Goal: Task Accomplishment & Management: Complete application form

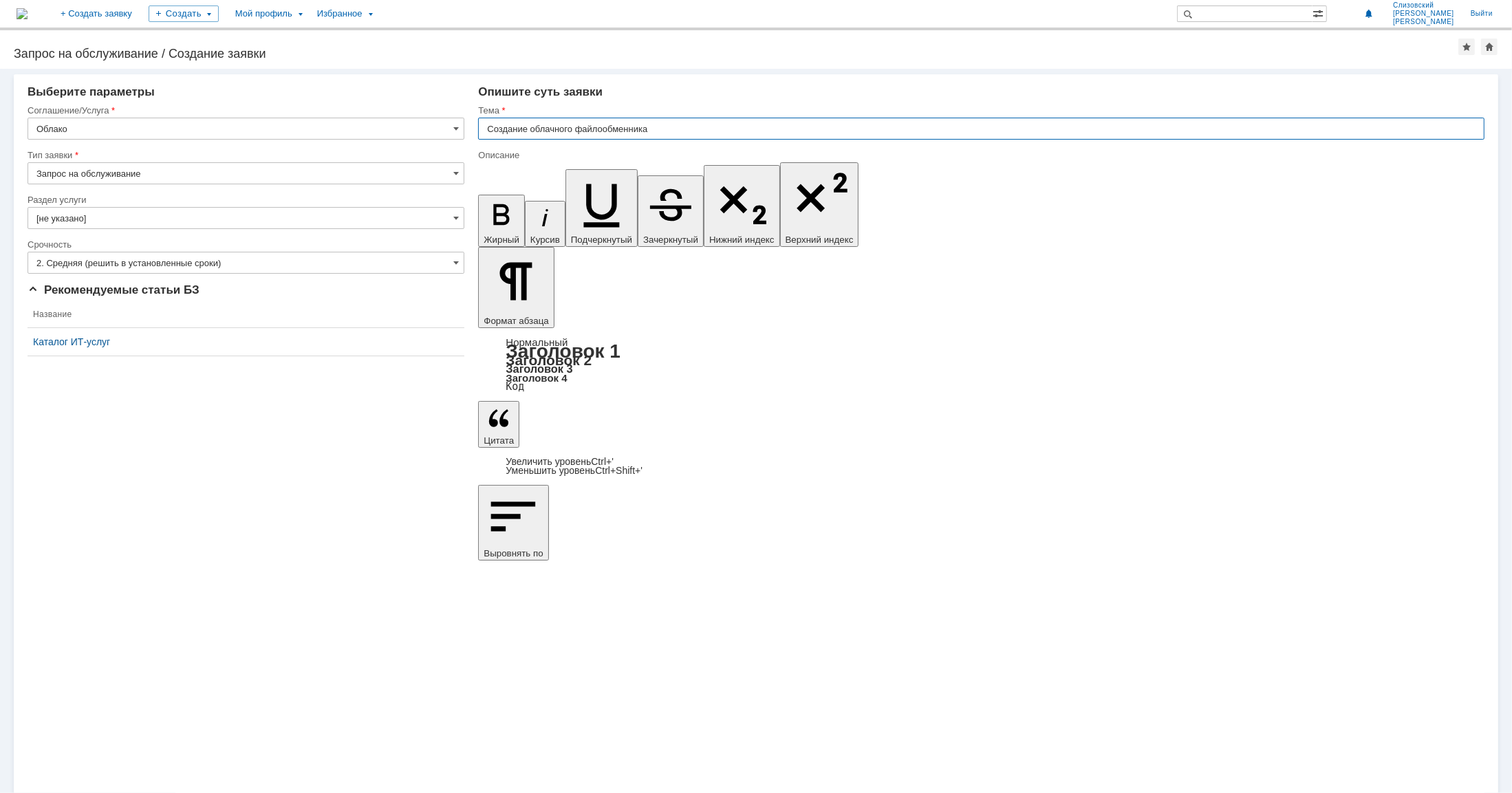
drag, startPoint x: 648, startPoint y: 5468, endPoint x: 648, endPoint y: 5492, distance: 24.0
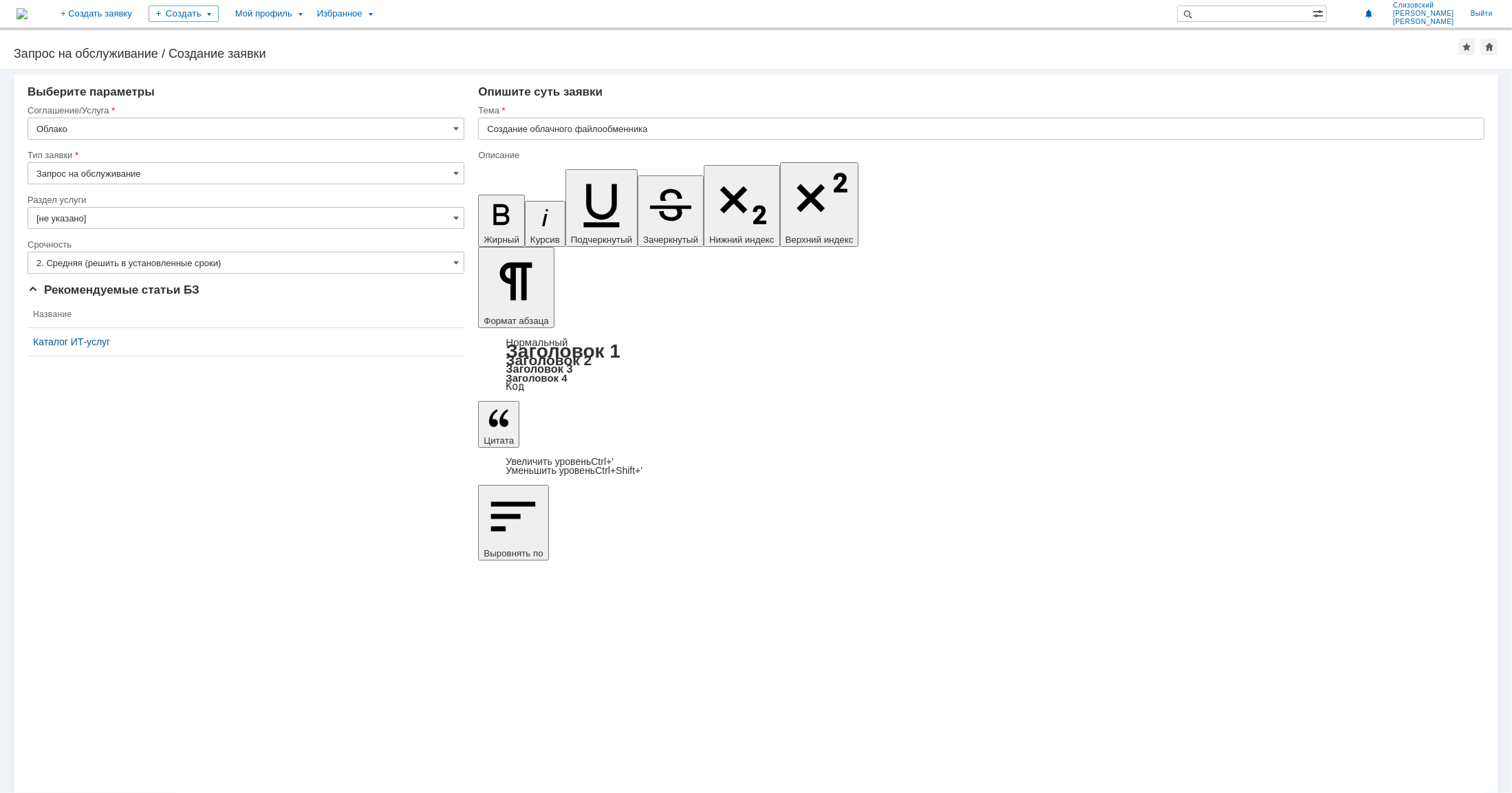
click at [345, 474] on div "Внимание! Выберите параметры Соглашение/Услуга Облако Тип заявки Запрос на обсл…" at bounding box center [756, 430] width 1512 height 724
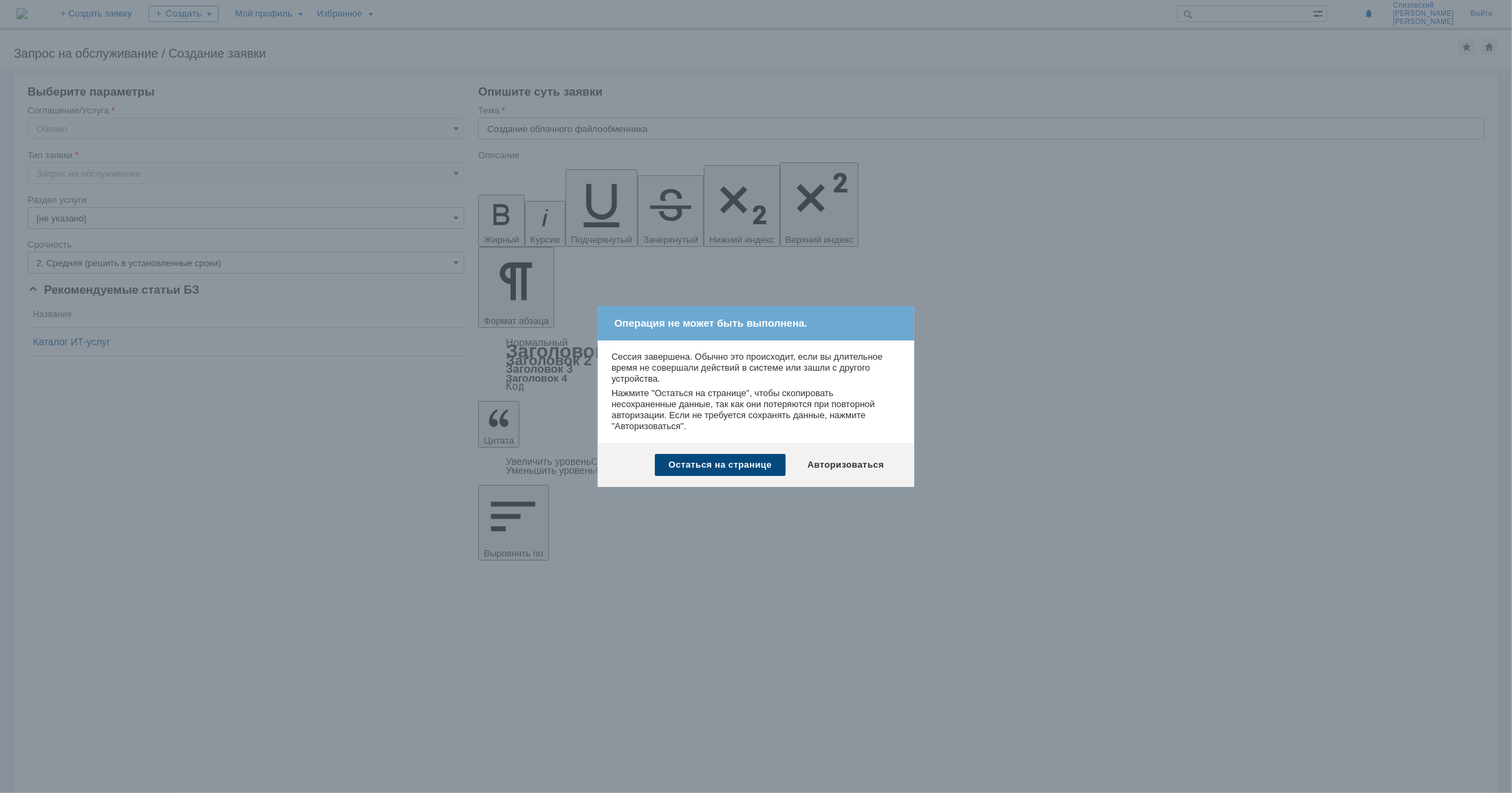
click at [728, 465] on div "Остаться на странице" at bounding box center [720, 465] width 131 height 22
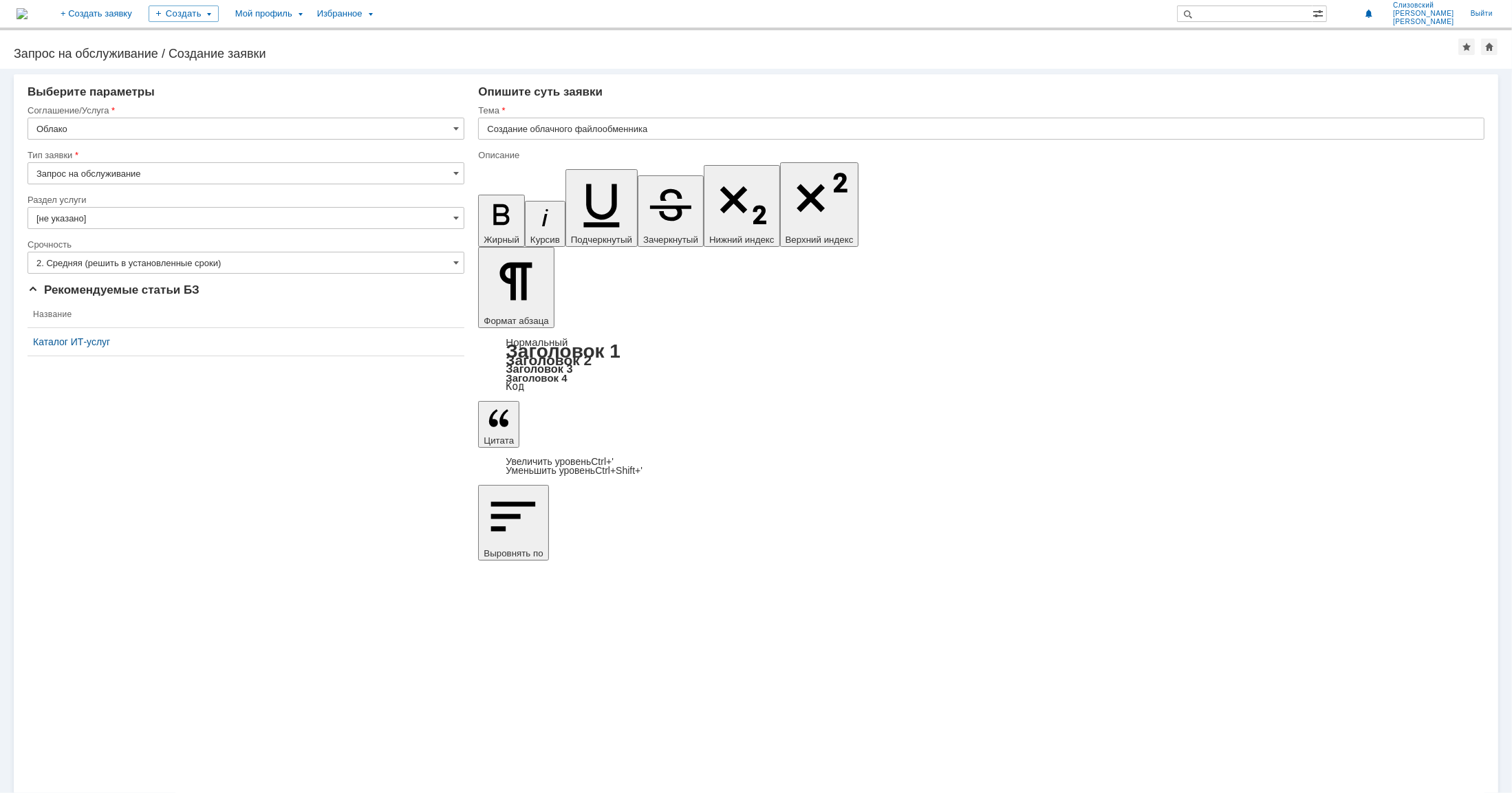
drag, startPoint x: 732, startPoint y: 5561, endPoint x: 491, endPoint y: 5448, distance: 266.2
copy body "Добрый день. Прошу вас создать облачный сервис для файлообмена с Заказчиком по …"
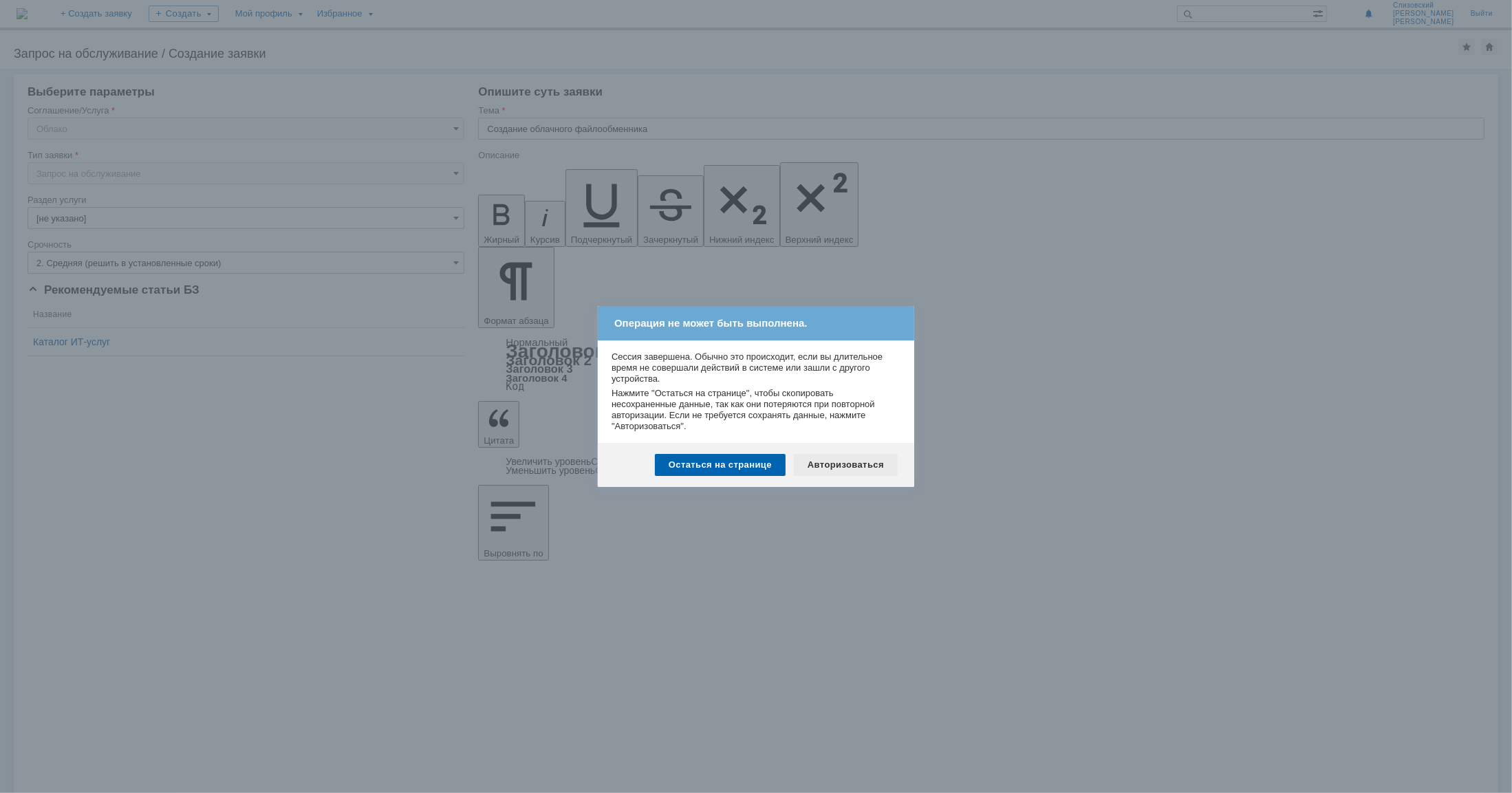
click at [845, 464] on div "Авторизоваться" at bounding box center [845, 465] width 104 height 22
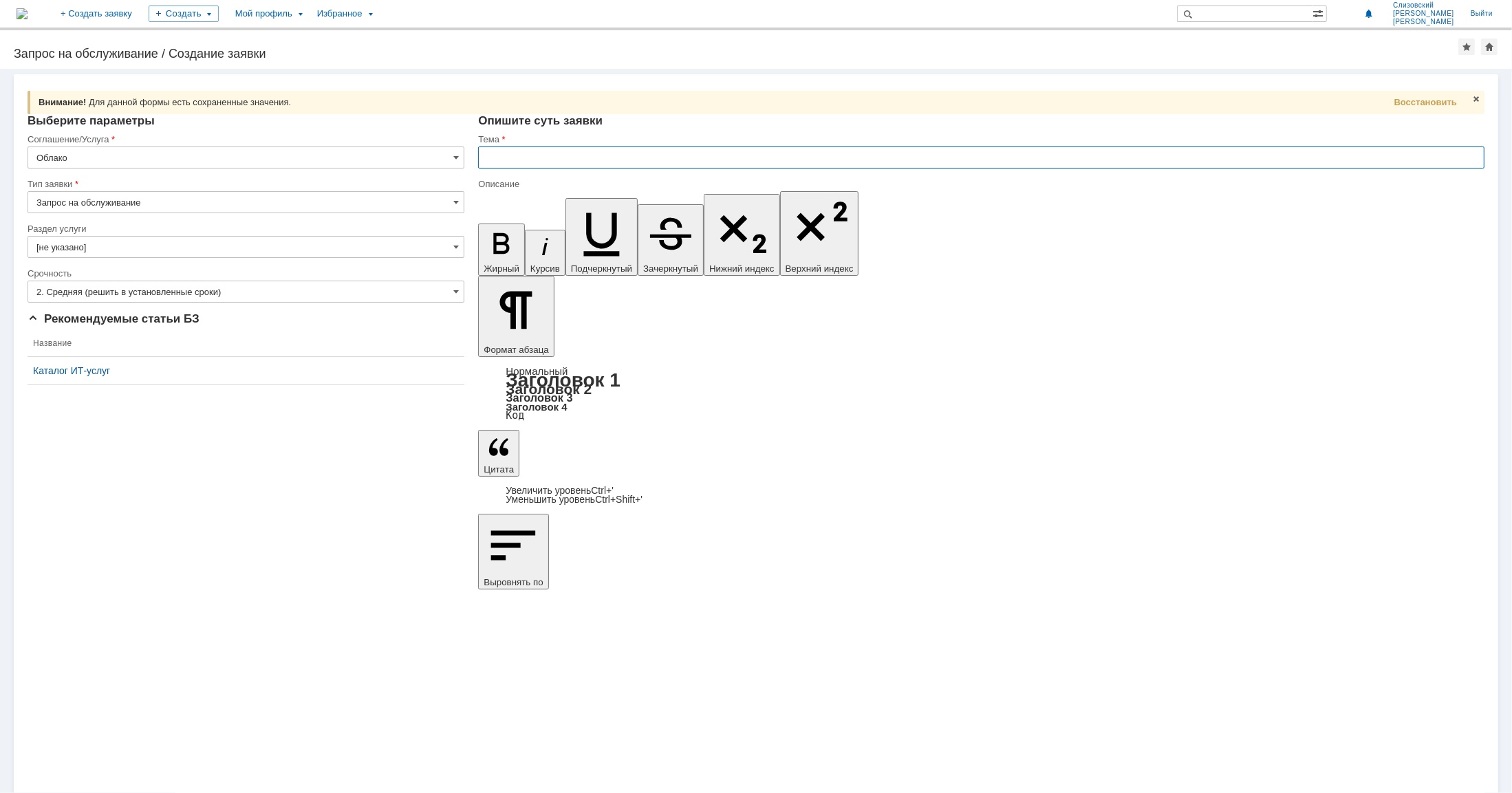
click at [512, 159] on input "text" at bounding box center [981, 157] width 1006 height 22
type input "Создание облачного файлообменника"
click at [100, 154] on input "Облако" at bounding box center [246, 157] width 437 height 22
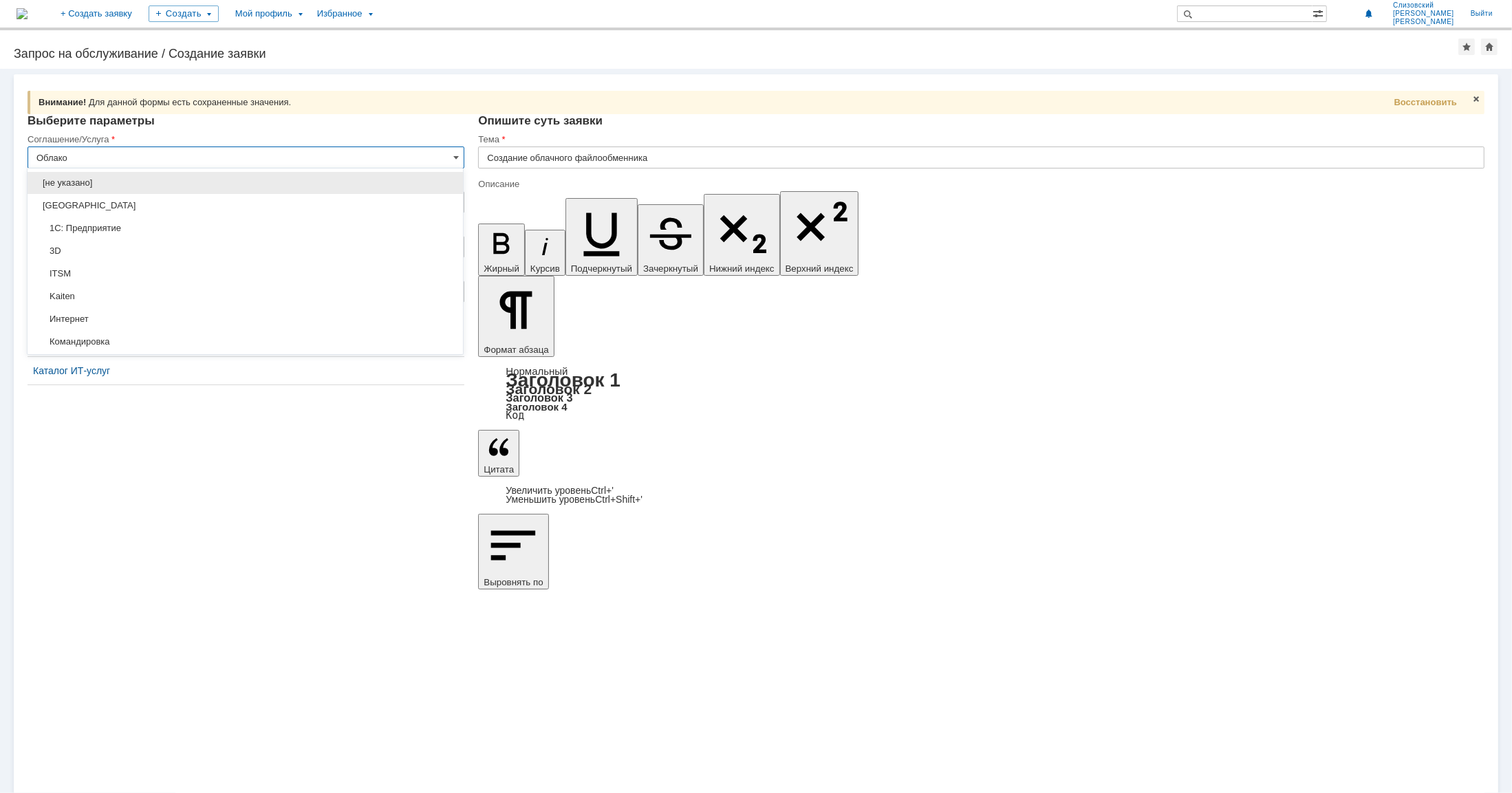
click at [100, 154] on input "Облако" at bounding box center [246, 157] width 437 height 22
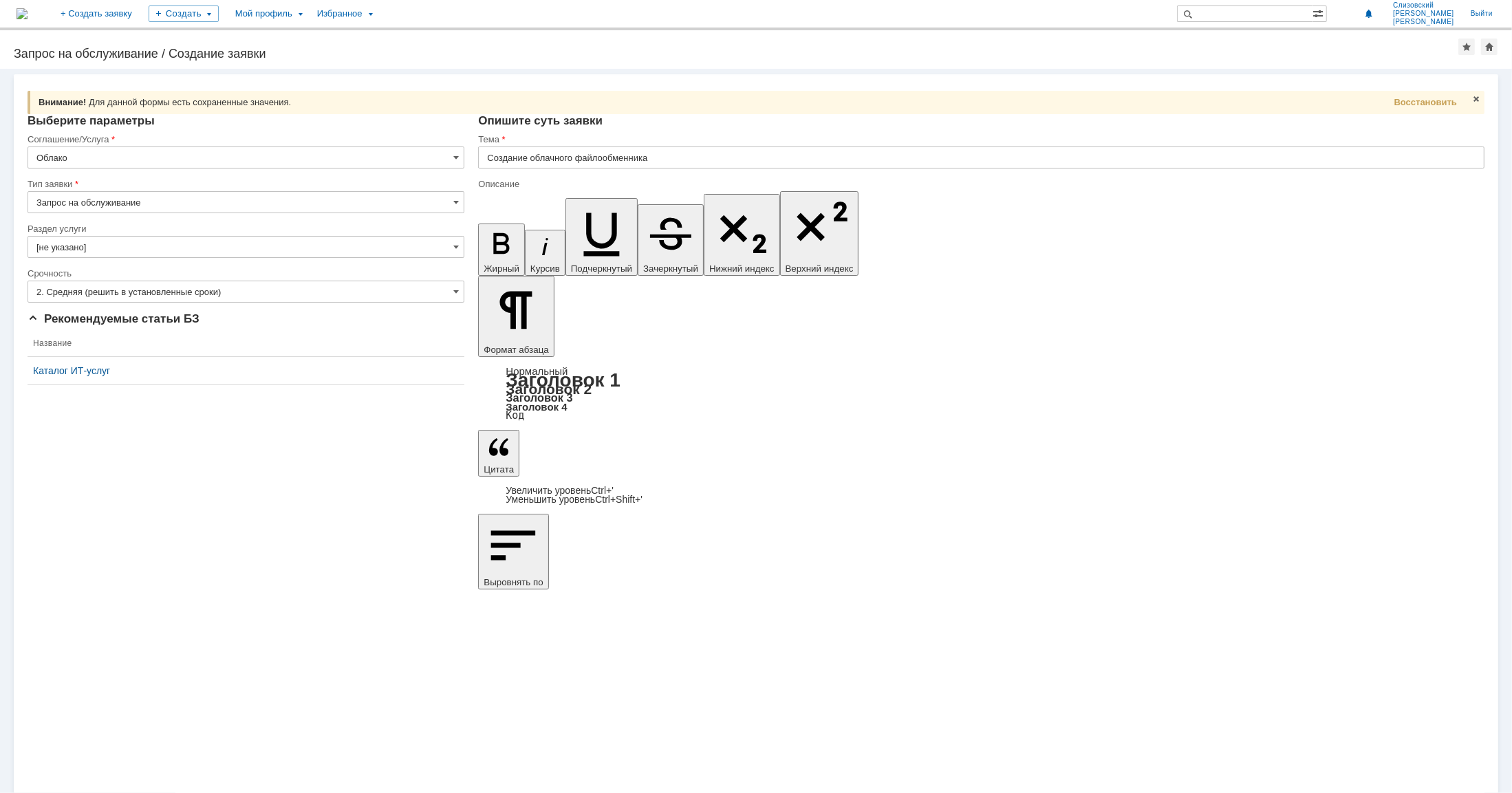
click at [174, 133] on div "Выберите параметры Соглашение/Услуга Облако Тип заявки Запрос на обслуживание" at bounding box center [246, 168] width 437 height 109
type input "Облако"
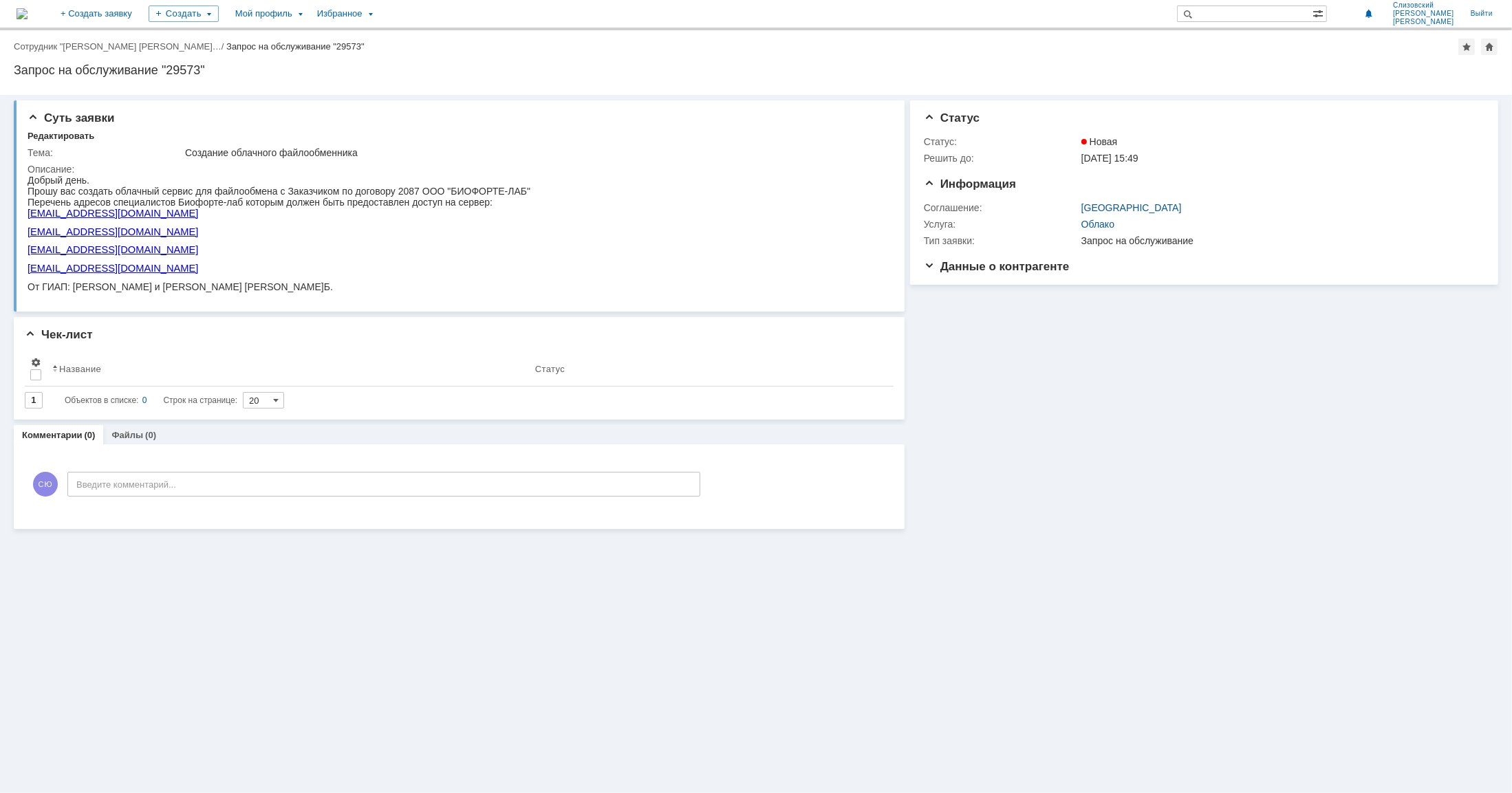
click at [1068, 401] on div "Информация Статус Статус: Новая Решить до: [DATE] 15:49 Информация Соглашение: …" at bounding box center [1201, 312] width 594 height 434
